Goal: Information Seeking & Learning: Check status

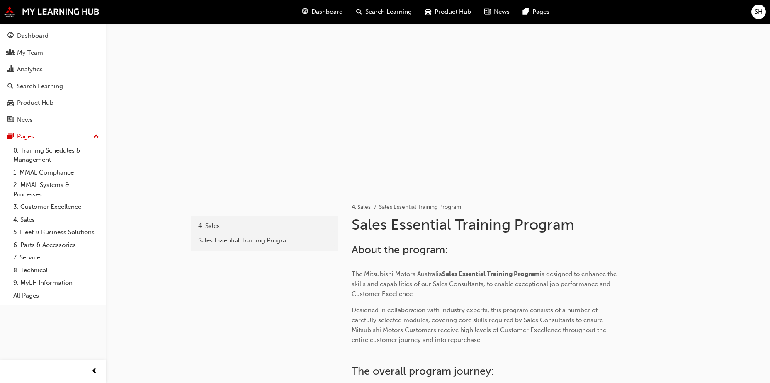
click at [392, 12] on span "Search Learning" at bounding box center [388, 12] width 46 height 10
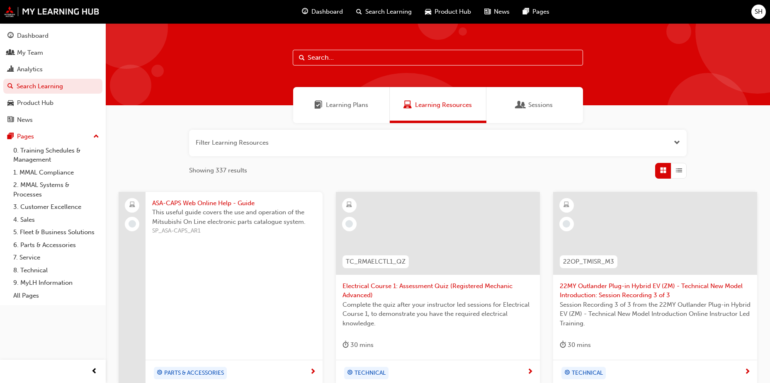
click at [316, 15] on span "Dashboard" at bounding box center [327, 12] width 32 height 10
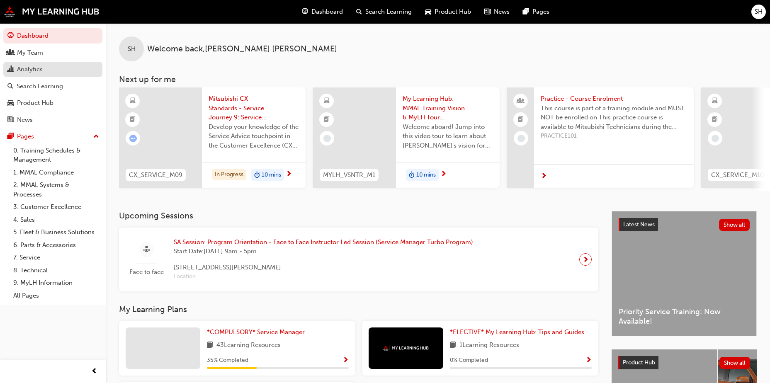
click at [15, 70] on div "Analytics" at bounding box center [52, 69] width 91 height 10
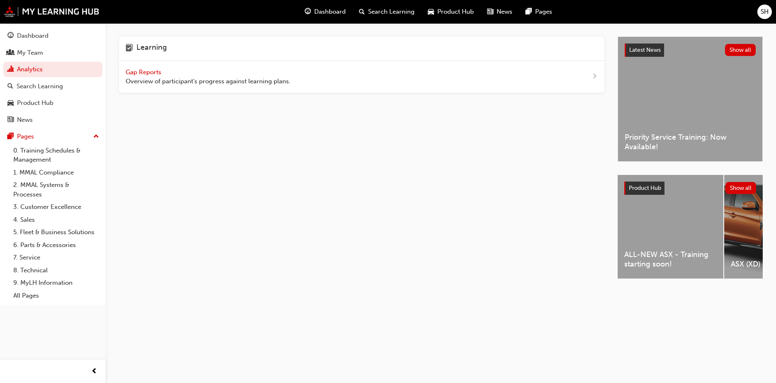
click at [155, 73] on span "Gap Reports" at bounding box center [144, 71] width 37 height 7
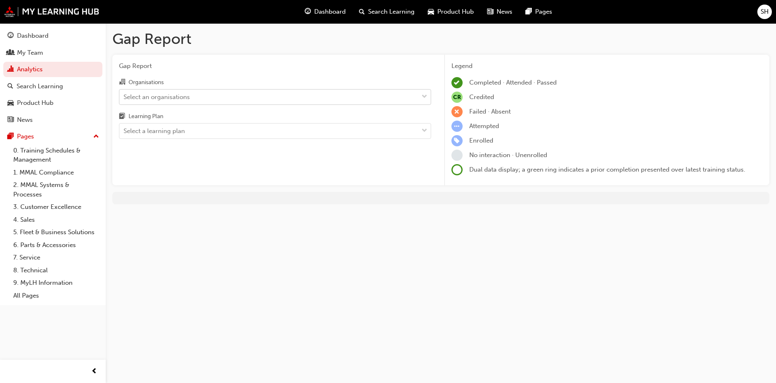
click at [424, 100] on span "down-icon" at bounding box center [425, 97] width 6 height 11
click at [124, 100] on input "Organisations Select an organisations" at bounding box center [124, 96] width 1 height 7
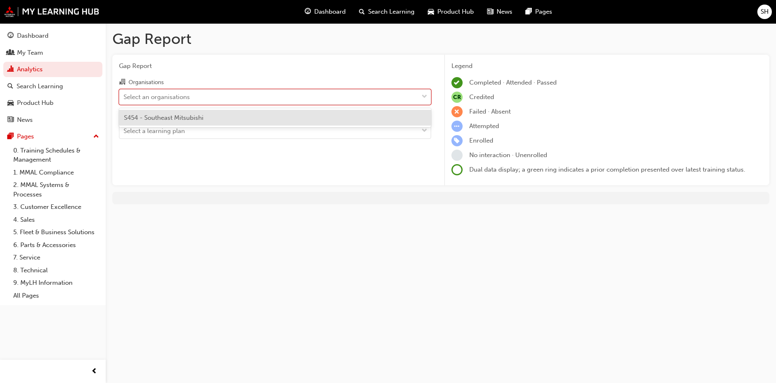
click at [412, 117] on div "S454 - Southeast Mitsubishi" at bounding box center [275, 118] width 312 height 16
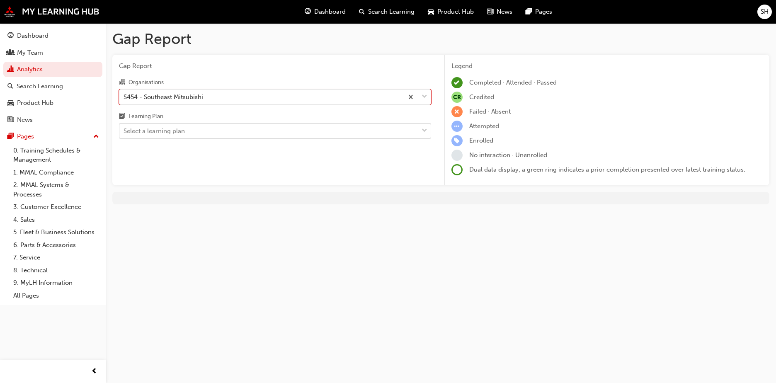
click at [425, 129] on span "down-icon" at bounding box center [425, 131] width 6 height 11
click at [124, 129] on input "Learning Plan Select a learning plan" at bounding box center [124, 130] width 1 height 7
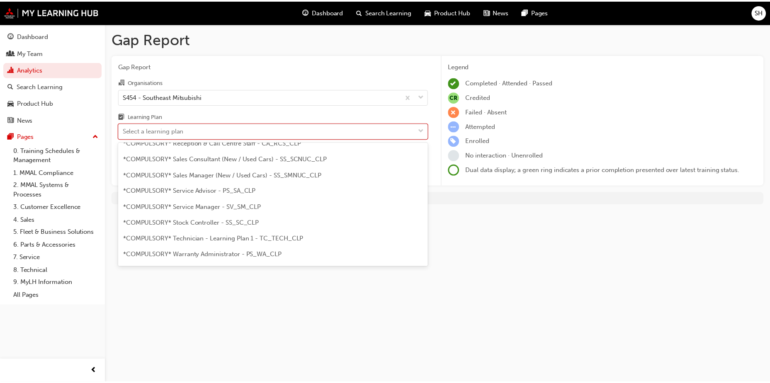
scroll to position [249, 0]
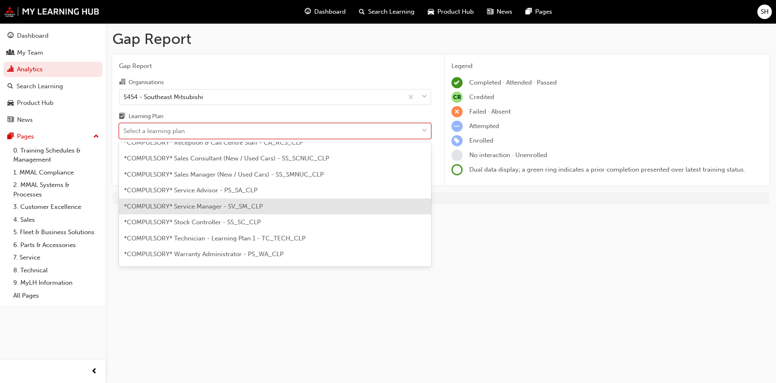
click at [384, 207] on div "*COMPULSORY* Service Manager - SV_SM_CLP" at bounding box center [275, 207] width 312 height 16
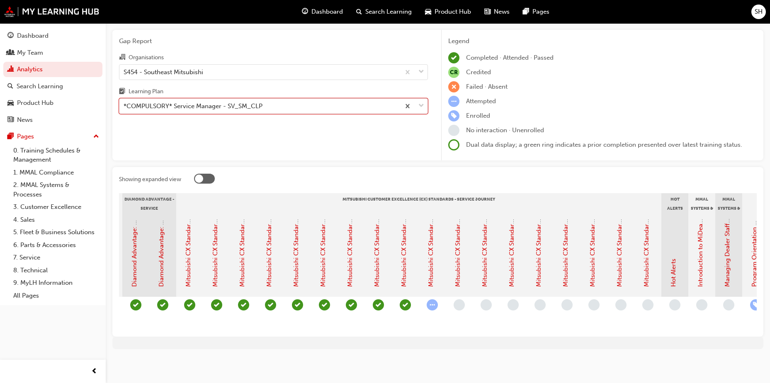
scroll to position [0, 250]
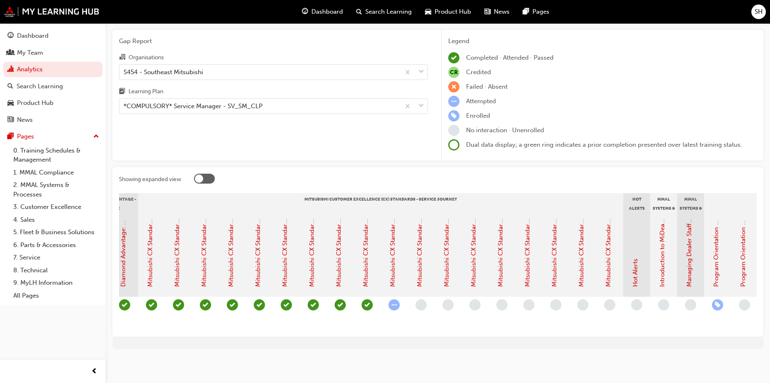
drag, startPoint x: 430, startPoint y: 330, endPoint x: 510, endPoint y: 331, distance: 80.0
click at [510, 331] on div "Showing expanded view Induction - Dealer Staff MMAL Compliance 2024 Diamond Adv…" at bounding box center [437, 252] width 651 height 170
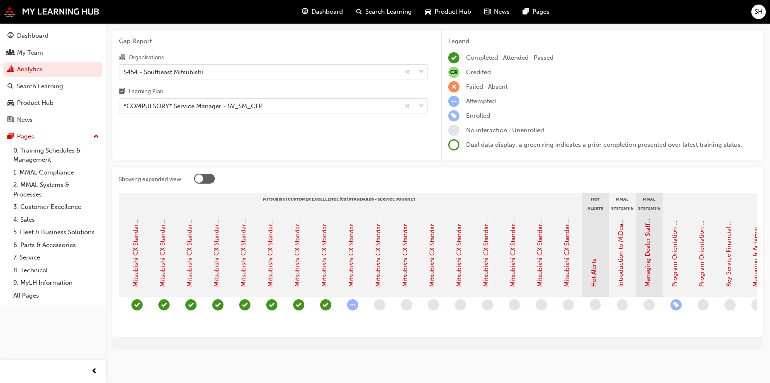
scroll to position [0, 300]
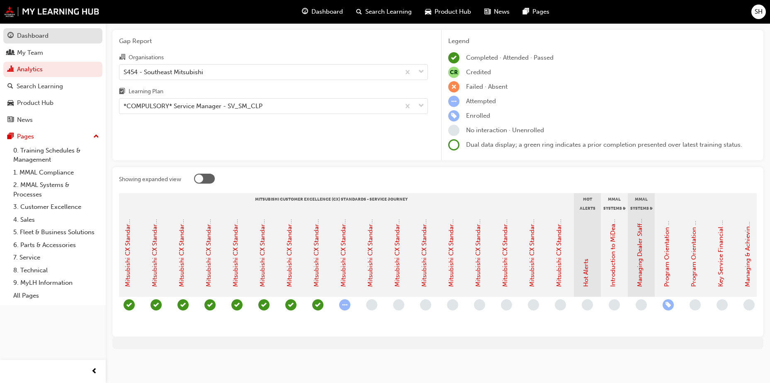
click at [41, 38] on div "Dashboard" at bounding box center [33, 36] width 32 height 10
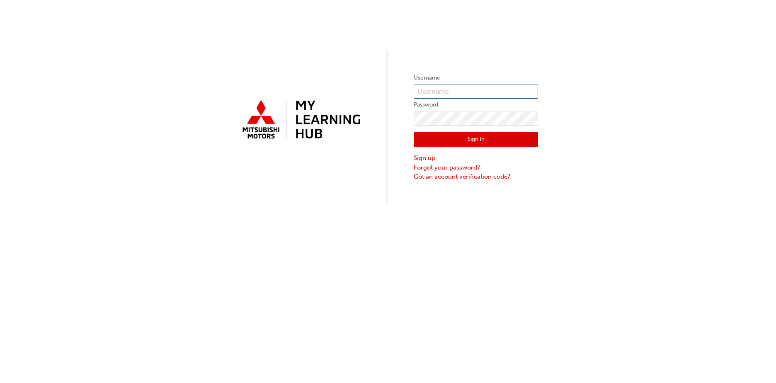
type input "0005922948"
click at [476, 143] on button "Sign In" at bounding box center [476, 140] width 124 height 16
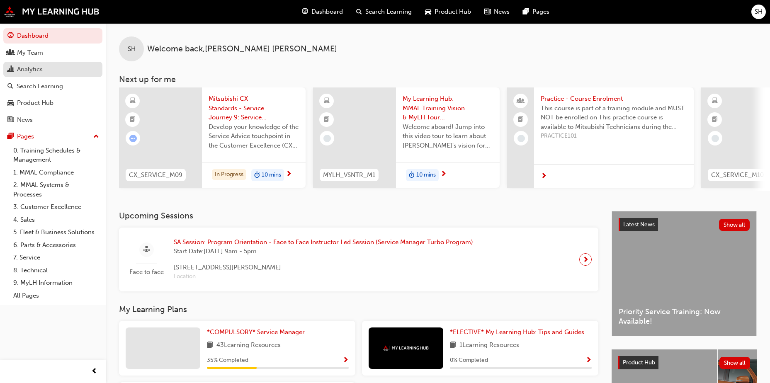
click at [54, 74] on div "Analytics" at bounding box center [52, 69] width 91 height 10
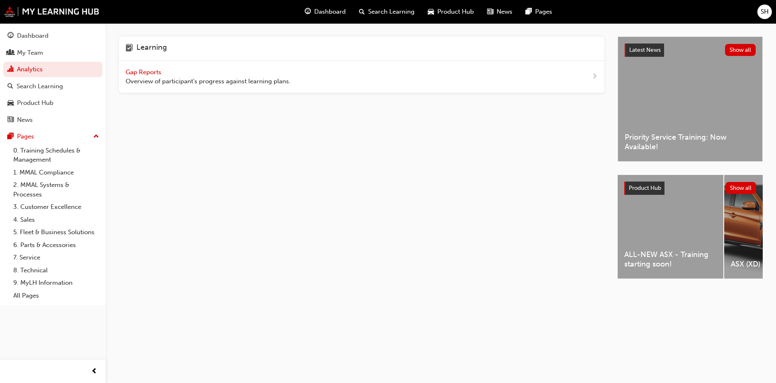
click at [218, 73] on div "Gap Reports Overview of participant's progress against learning plans." at bounding box center [208, 77] width 165 height 19
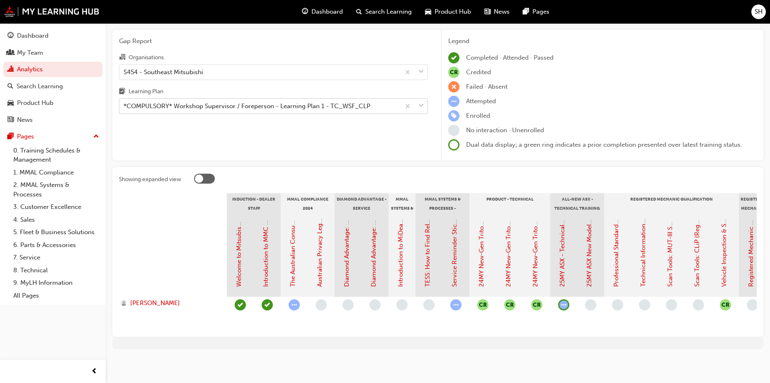
click at [420, 101] on span "down-icon" at bounding box center [421, 106] width 6 height 11
click at [124, 102] on input "Learning Plan *COMPULSORY* Workshop Supervisor / Foreperson - Learning Plan 1 -…" at bounding box center [124, 105] width 1 height 7
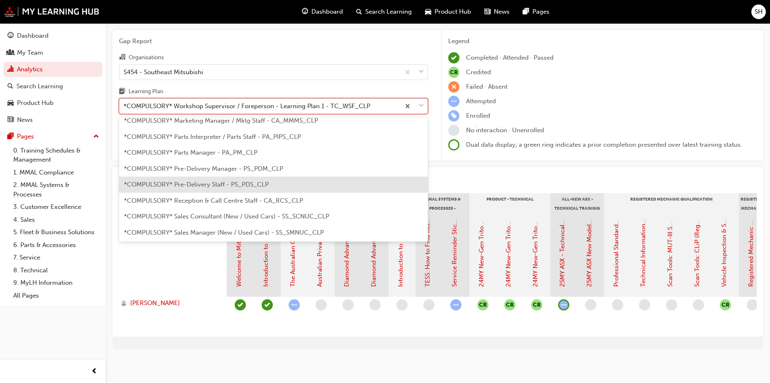
scroll to position [207, 0]
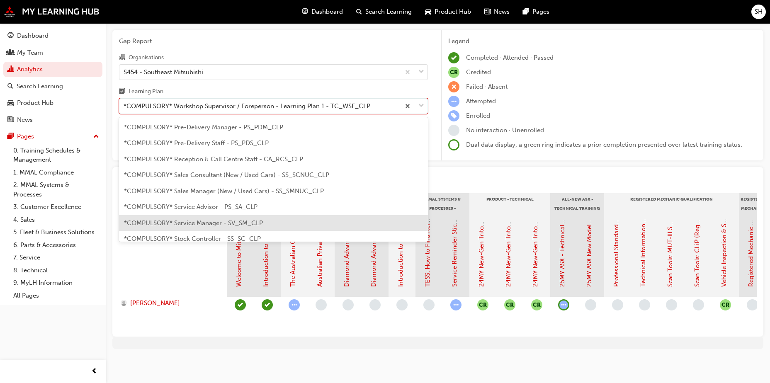
click at [298, 217] on div "*COMPULSORY* Service Manager - SV_SM_CLP" at bounding box center [273, 223] width 309 height 16
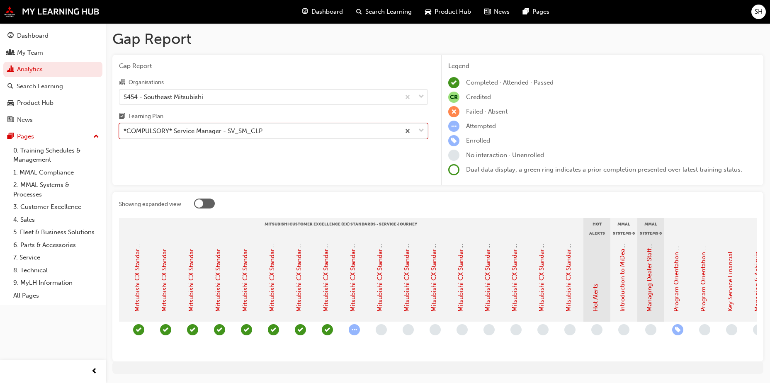
scroll to position [0, 291]
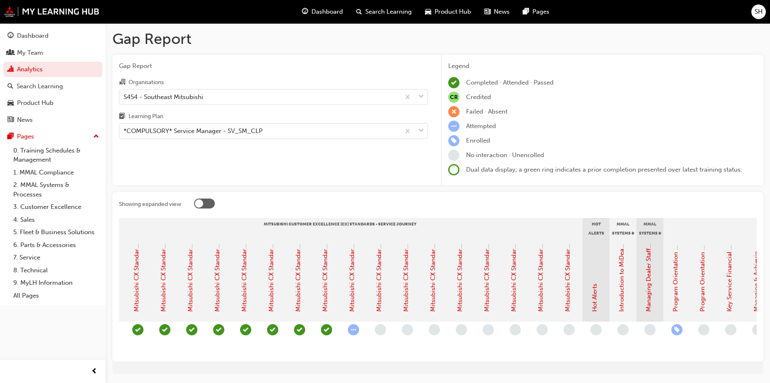
drag, startPoint x: 546, startPoint y: 354, endPoint x: 606, endPoint y: 356, distance: 60.6
click at [606, 355] on section "Induction - Dealer Staff MMAL Compliance 2024 Diamond Advantage - Service Mitsu…" at bounding box center [438, 286] width 638 height 137
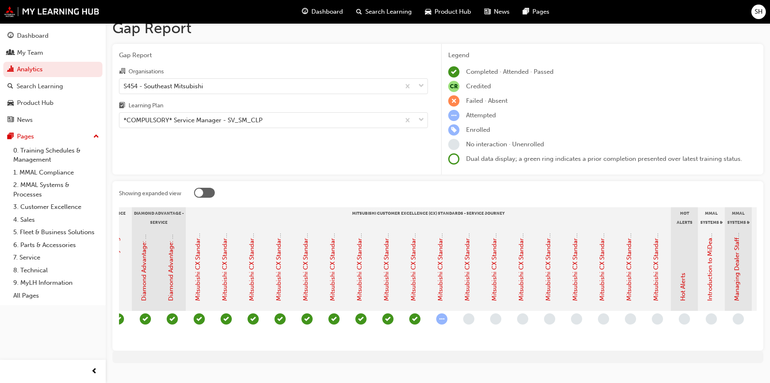
scroll to position [0, 0]
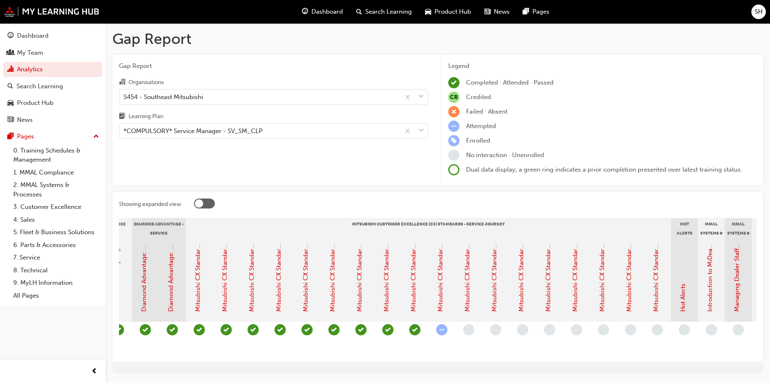
drag, startPoint x: 383, startPoint y: 354, endPoint x: 437, endPoint y: 358, distance: 53.7
click at [437, 355] on section "Induction - Dealer Staff MMAL Compliance 2024 Diamond Advantage - Service Mitsu…" at bounding box center [438, 286] width 638 height 137
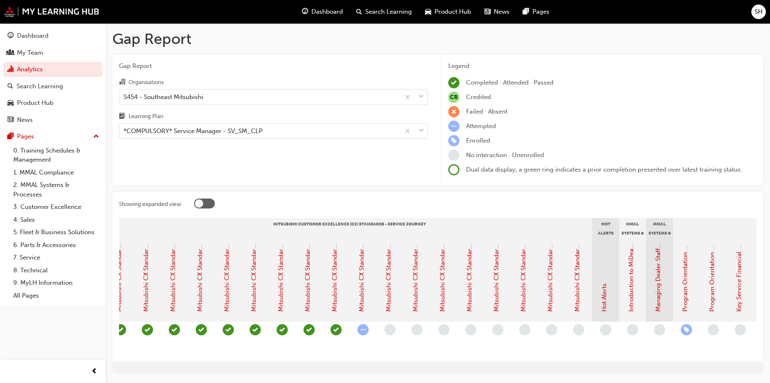
scroll to position [0, 280]
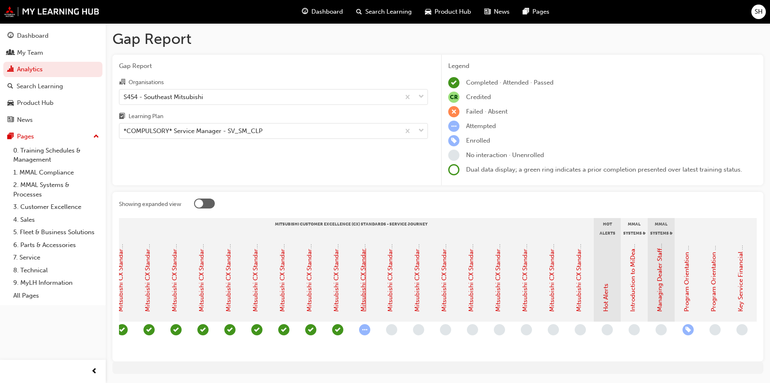
click at [362, 275] on link "Mitsubishi CX Standards - Service Journey 9: Service Advice" at bounding box center [363, 226] width 7 height 172
